Goal: Transaction & Acquisition: Purchase product/service

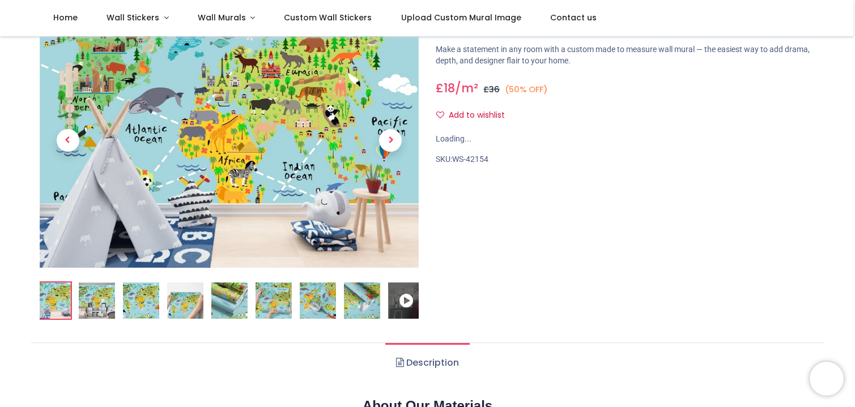
click at [122, 299] on div at bounding box center [230, 167] width 380 height 307
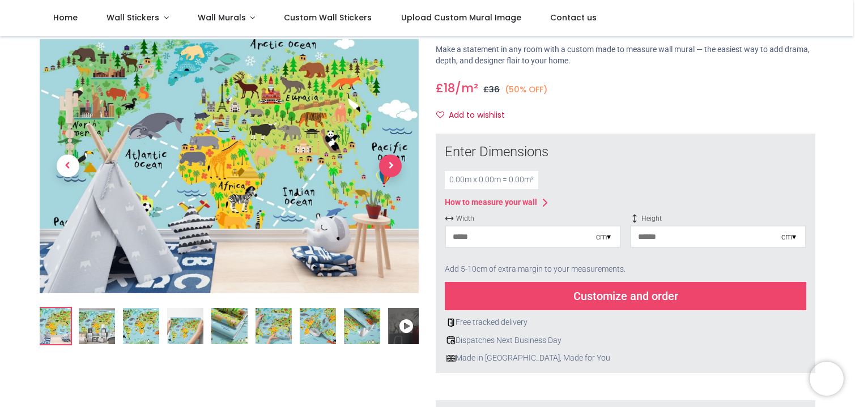
click at [392, 172] on span "Next" at bounding box center [390, 166] width 23 height 23
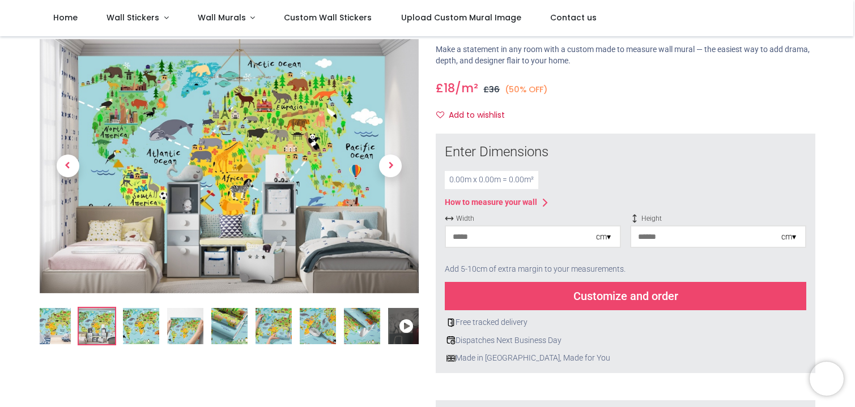
click at [466, 181] on div "0.00 m x 0.00 m = 0.00 m²" at bounding box center [492, 180] width 94 height 18
click at [791, 239] on div "cm ▾" at bounding box center [789, 237] width 15 height 11
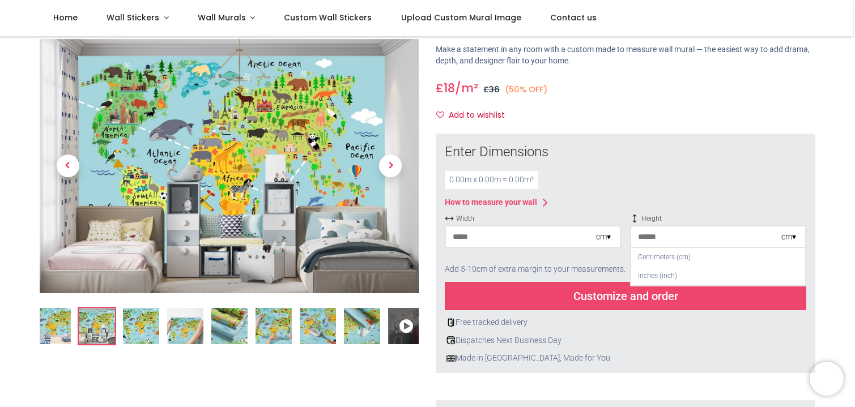
click at [727, 235] on input "number" at bounding box center [706, 237] width 150 height 20
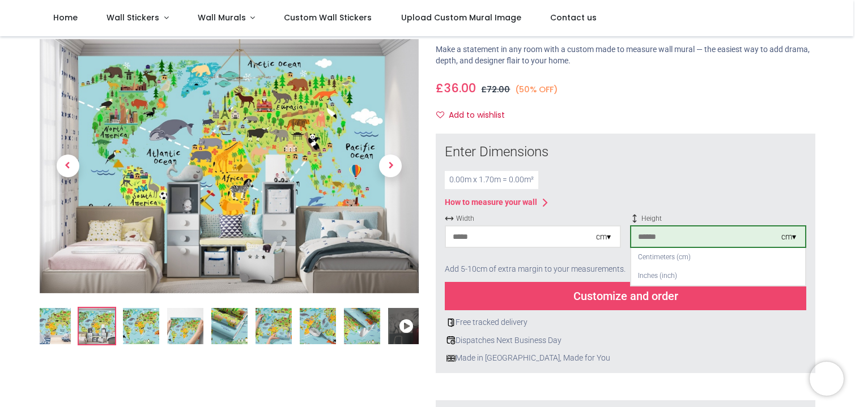
type input "***"
click at [540, 232] on input "number" at bounding box center [521, 237] width 150 height 20
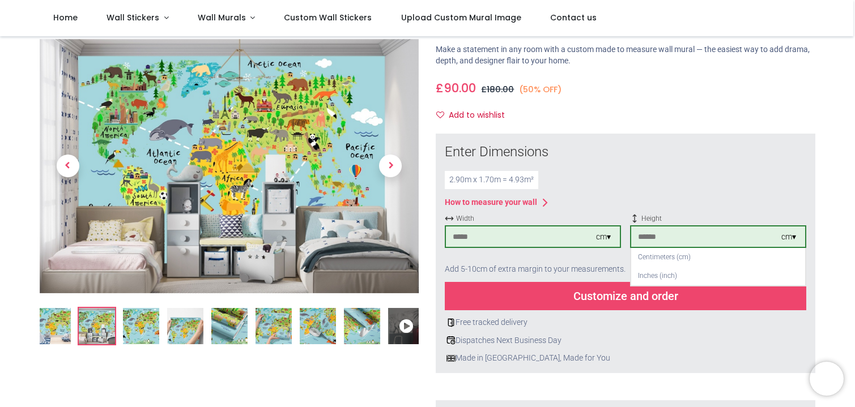
type input "***"
click at [628, 304] on div "Customize and order" at bounding box center [626, 296] width 362 height 28
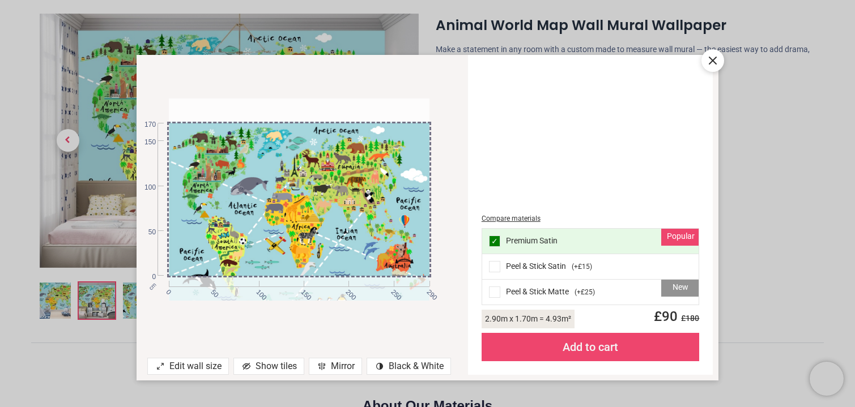
drag, startPoint x: 323, startPoint y: 160, endPoint x: 322, endPoint y: 182, distance: 22.7
click at [322, 182] on div at bounding box center [299, 222] width 261 height 203
click at [710, 61] on icon at bounding box center [713, 61] width 14 height 14
